Goal: Task Accomplishment & Management: Manage account settings

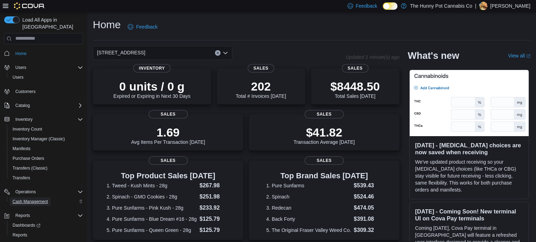
click at [32, 199] on span "Cash Management" at bounding box center [30, 202] width 35 height 6
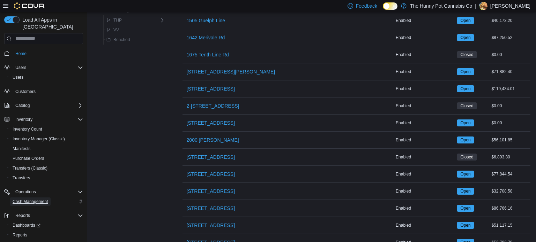
scroll to position [249, 0]
click at [204, 171] on span "[STREET_ADDRESS]" at bounding box center [211, 174] width 48 height 7
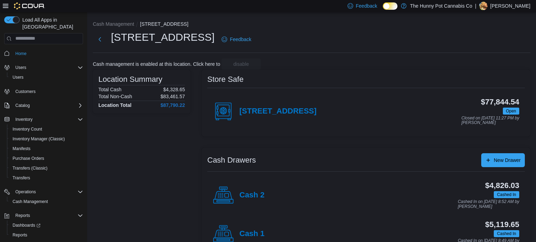
click at [251, 201] on div "Cash 2" at bounding box center [239, 195] width 52 height 21
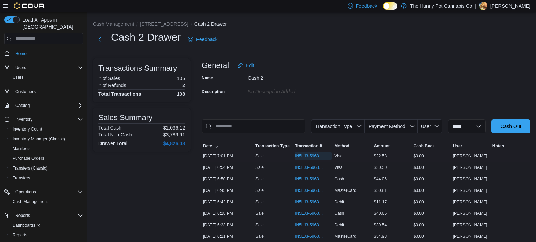
click at [296, 155] on span "IN5LJ3-5963851" at bounding box center [310, 157] width 30 height 6
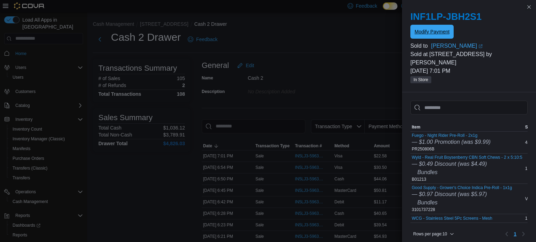
click at [420, 36] on span "Modify Payment" at bounding box center [432, 32] width 35 height 14
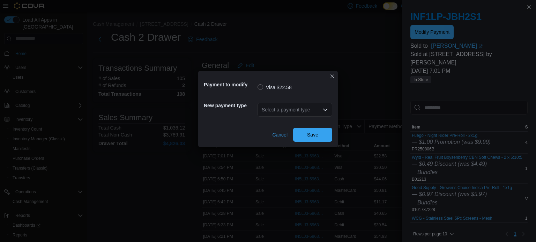
click at [308, 113] on div "Select a payment type" at bounding box center [294, 110] width 75 height 14
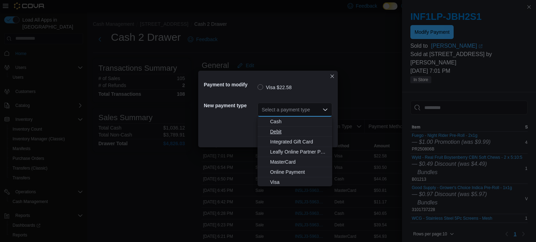
click at [278, 134] on span "Debit" at bounding box center [299, 131] width 58 height 7
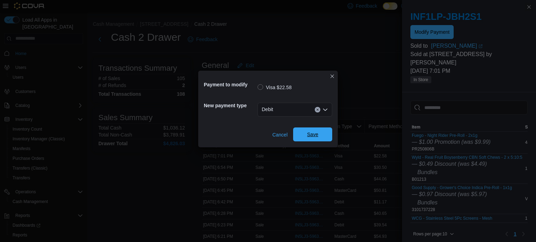
click at [303, 141] on span "Save" at bounding box center [312, 135] width 31 height 14
